Goal: Transaction & Acquisition: Purchase product/service

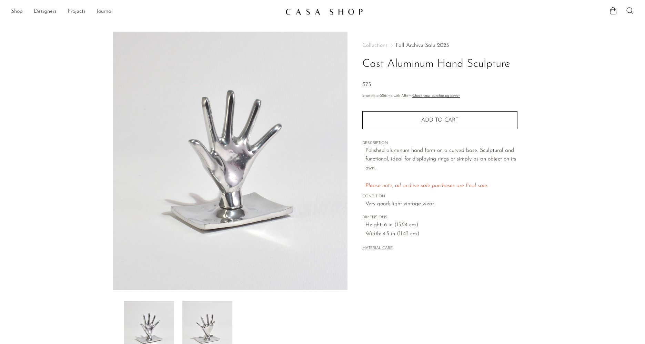
click at [18, 12] on link "Shop" at bounding box center [17, 11] width 12 height 9
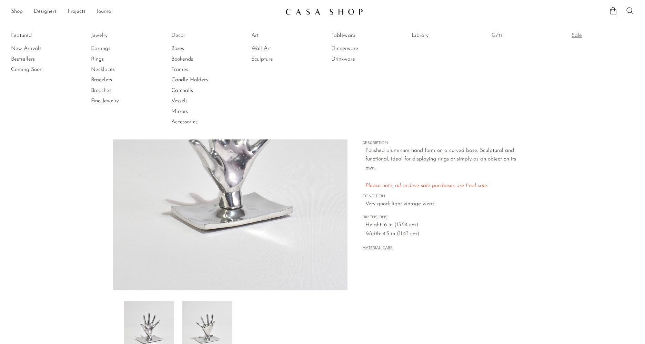
click at [577, 35] on link "Sale" at bounding box center [597, 36] width 52 height 8
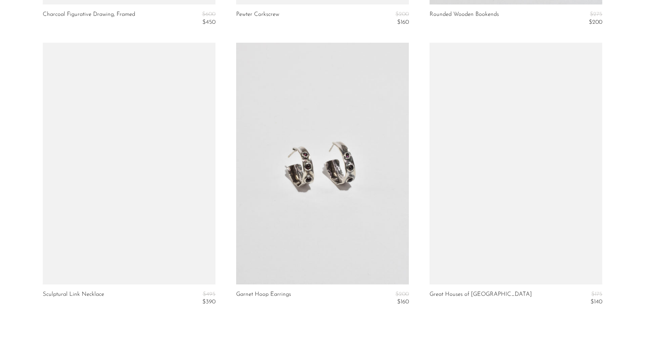
scroll to position [3240, 0]
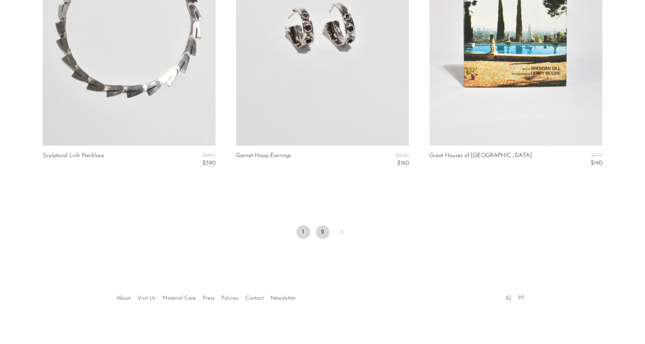
click at [323, 231] on link "2" at bounding box center [323, 232] width 14 height 14
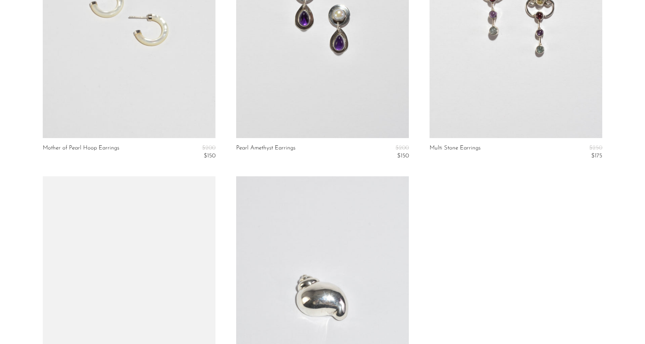
scroll to position [1280, 0]
